Goal: Information Seeking & Learning: Learn about a topic

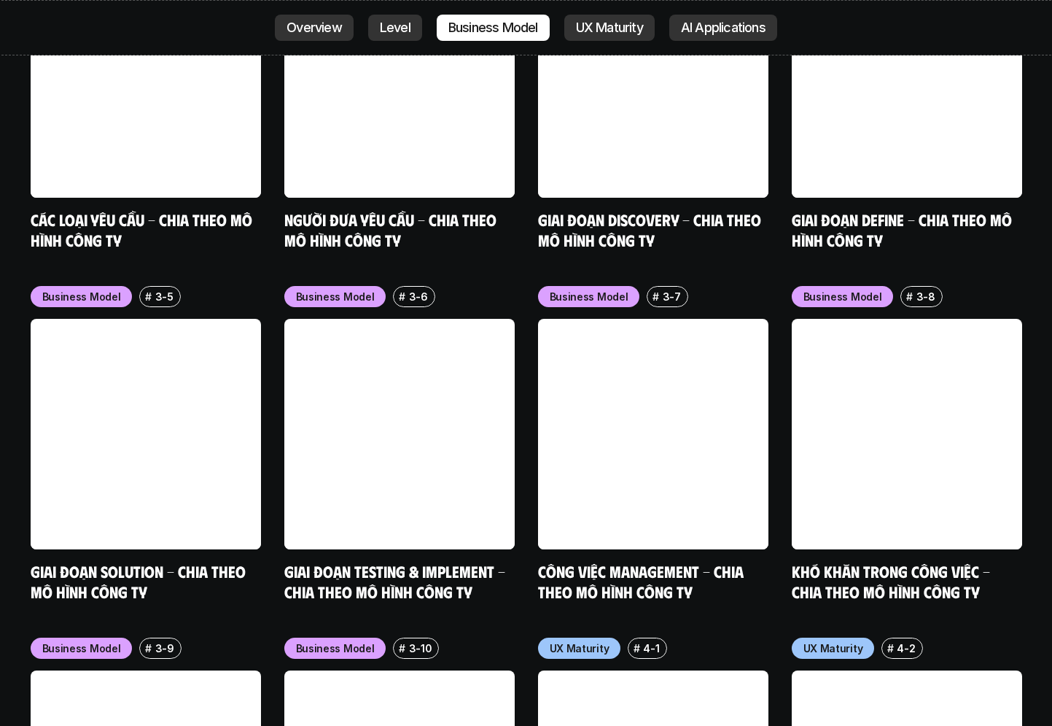
scroll to position [6561, 0]
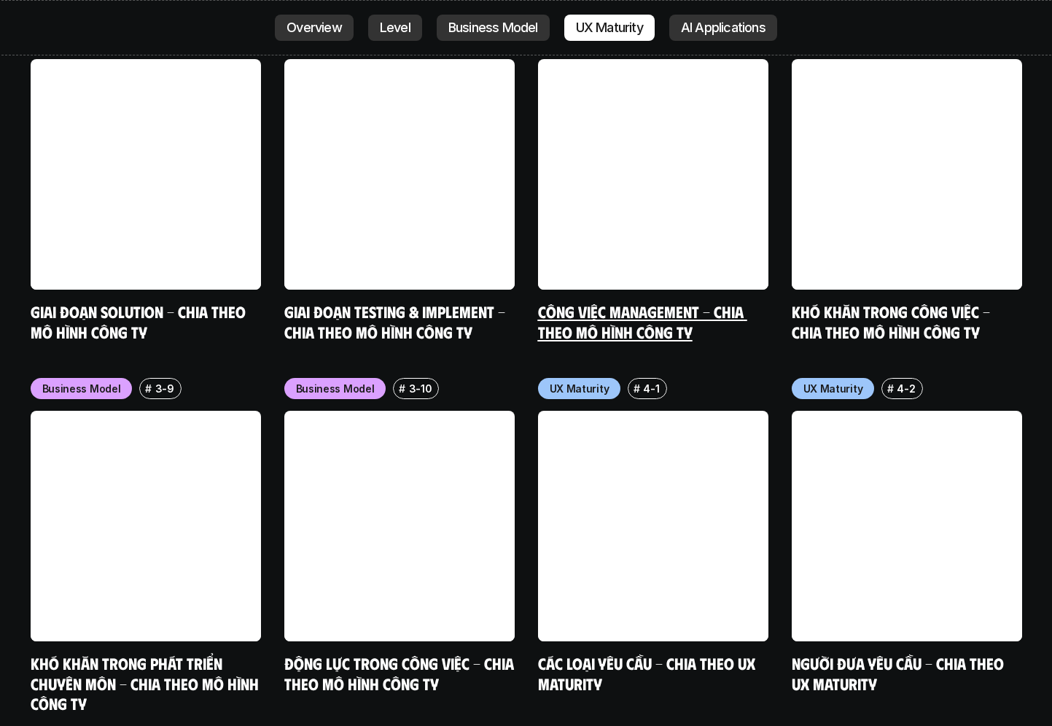
click at [683, 114] on link at bounding box center [653, 174] width 230 height 230
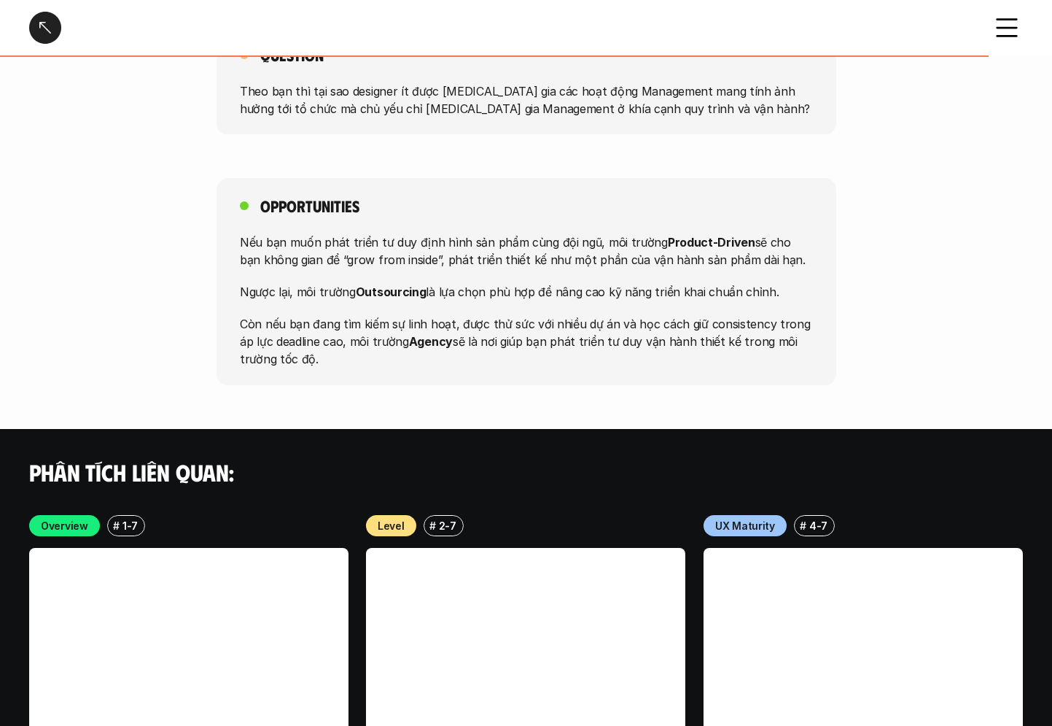
scroll to position [2860, 0]
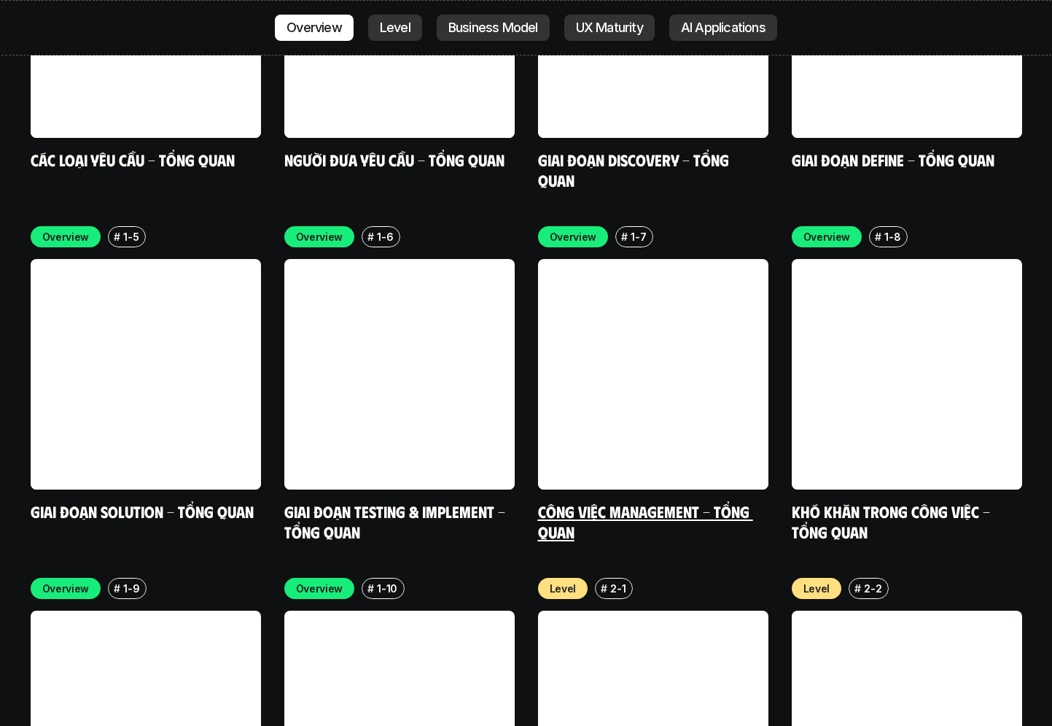
scroll to position [4855, 0]
